Goal: Transaction & Acquisition: Subscribe to service/newsletter

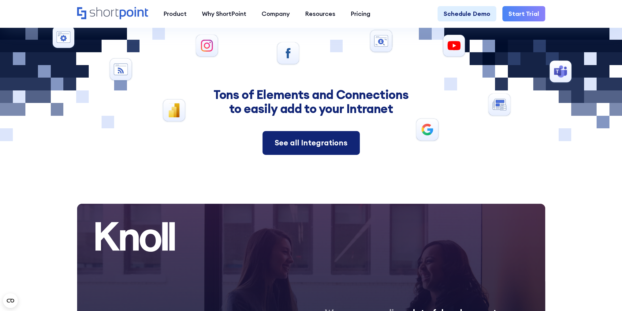
scroll to position [3057, 0]
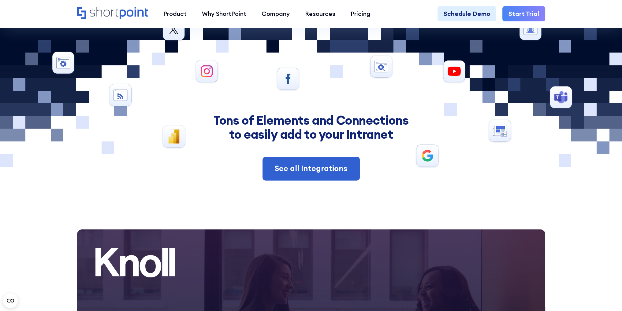
click at [305, 145] on div "Tons of Elements and Connections to easily add to your Intranet See all Integra…" at bounding box center [311, 146] width 413 height 67
click at [300, 163] on div "See all Integrations" at bounding box center [311, 169] width 73 height 12
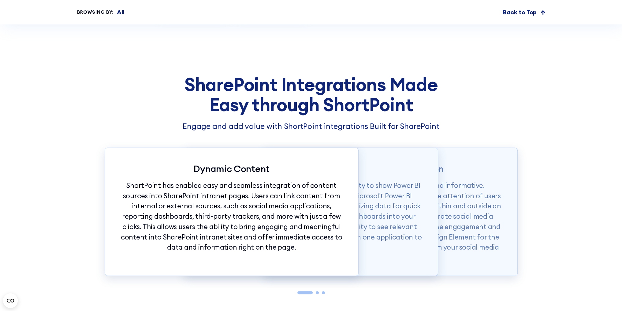
scroll to position [642, 0]
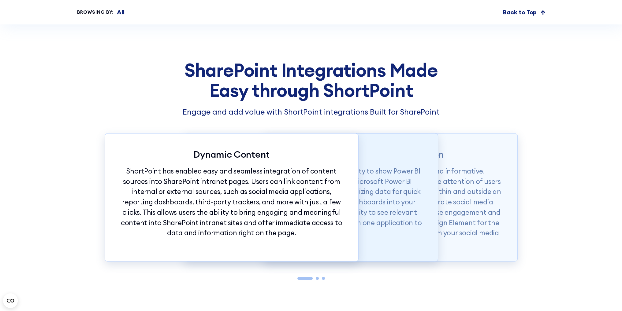
click at [403, 233] on p "One of the most powerful integrations is the ability to show Power BI dashboard…" at bounding box center [310, 202] width 223 height 72
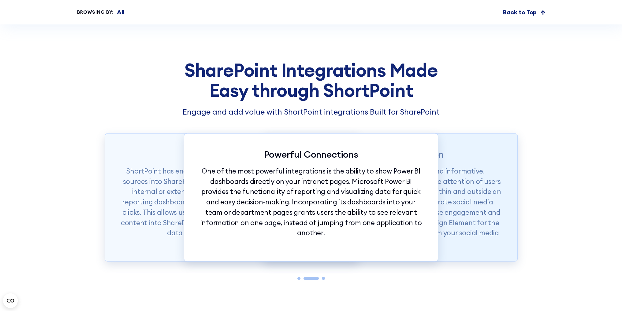
click at [489, 198] on p "Social media content is both entertaining and informative. Corporate social med…" at bounding box center [390, 207] width 223 height 83
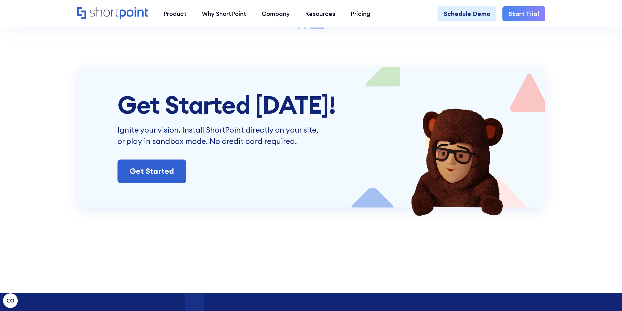
scroll to position [917, 0]
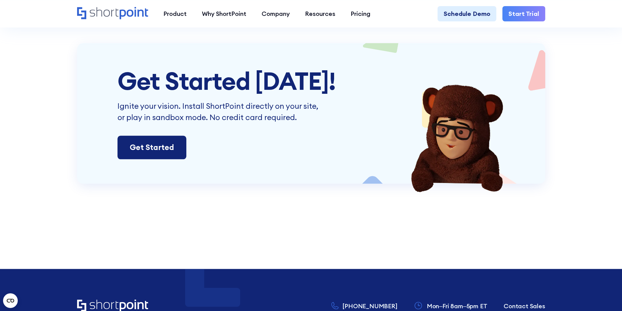
click at [168, 153] on link "Get Started" at bounding box center [151, 148] width 69 height 24
